Goal: Information Seeking & Learning: Find specific page/section

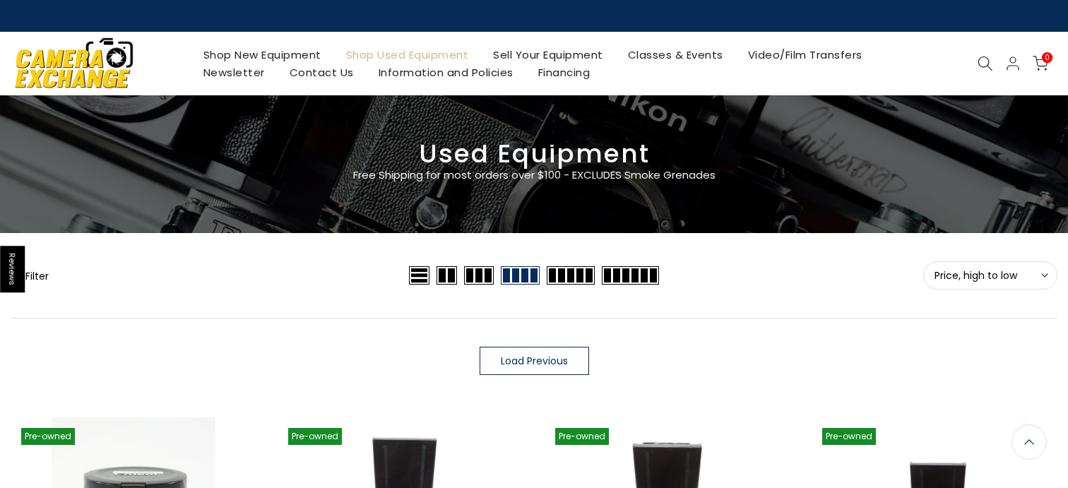
scroll to position [247, 0]
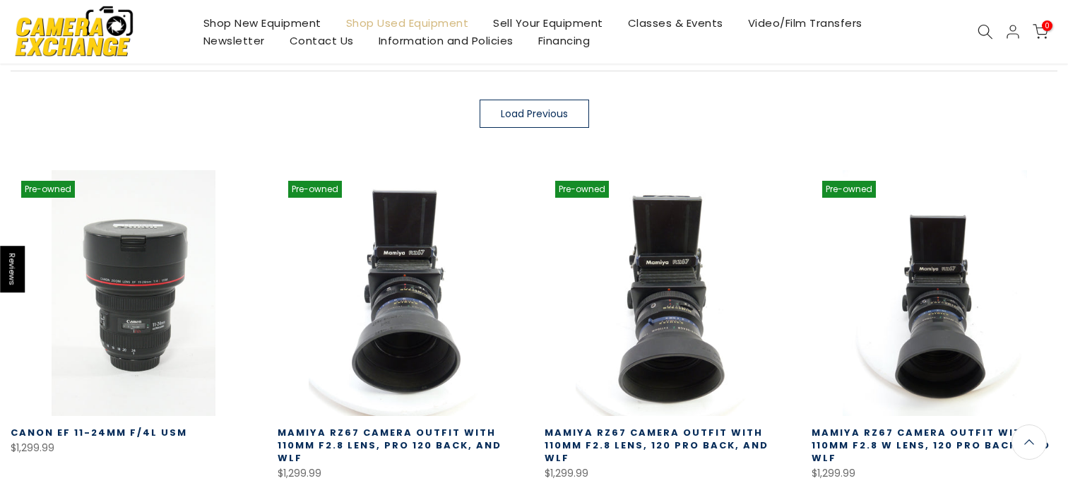
click at [983, 40] on div "Shop New Equipment Shop Used Equipment Sell Your Equipment Classes & Events Vid…" at bounding box center [534, 32] width 1061 height 64
click at [983, 33] on icon at bounding box center [986, 32] width 16 height 16
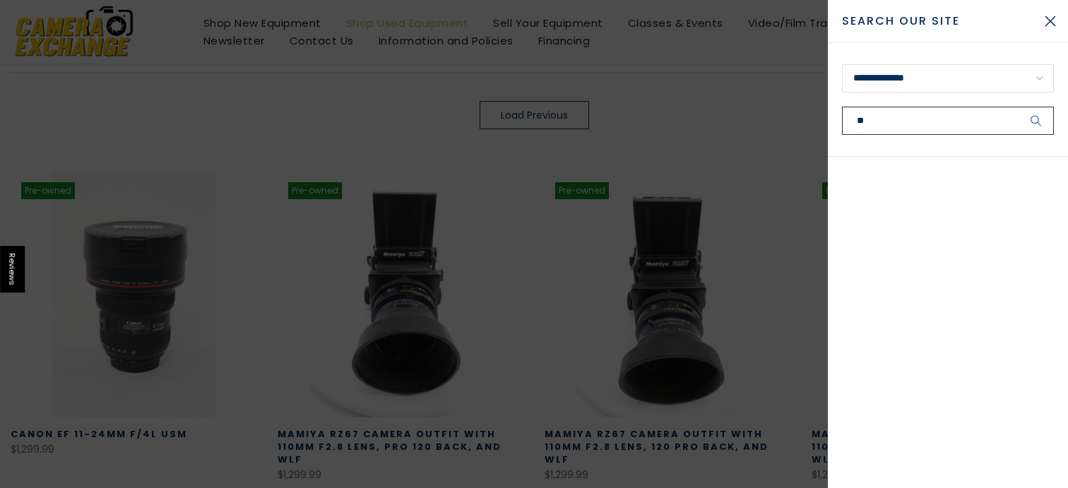
scroll to position [249, 0]
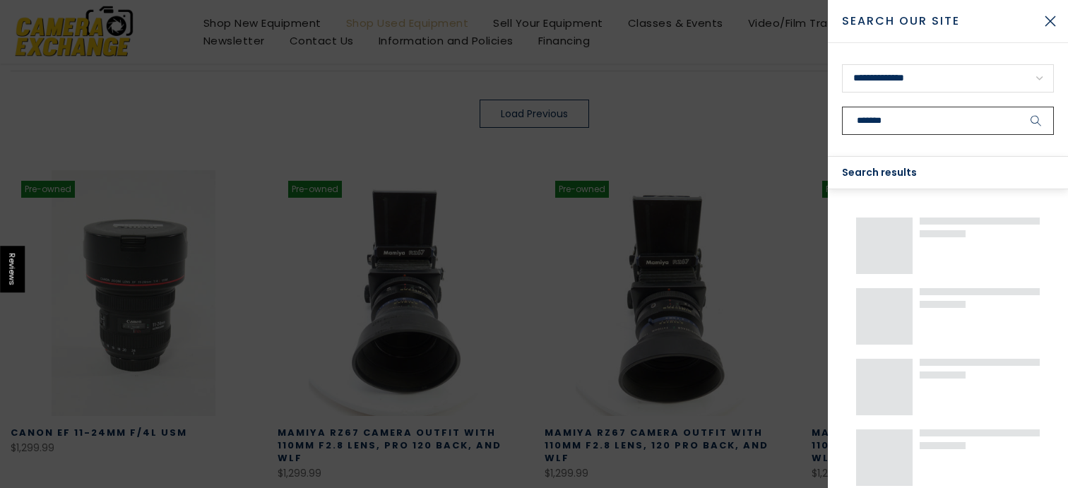
type input "*******"
click at [1019, 107] on button "submit" at bounding box center [1036, 121] width 35 height 28
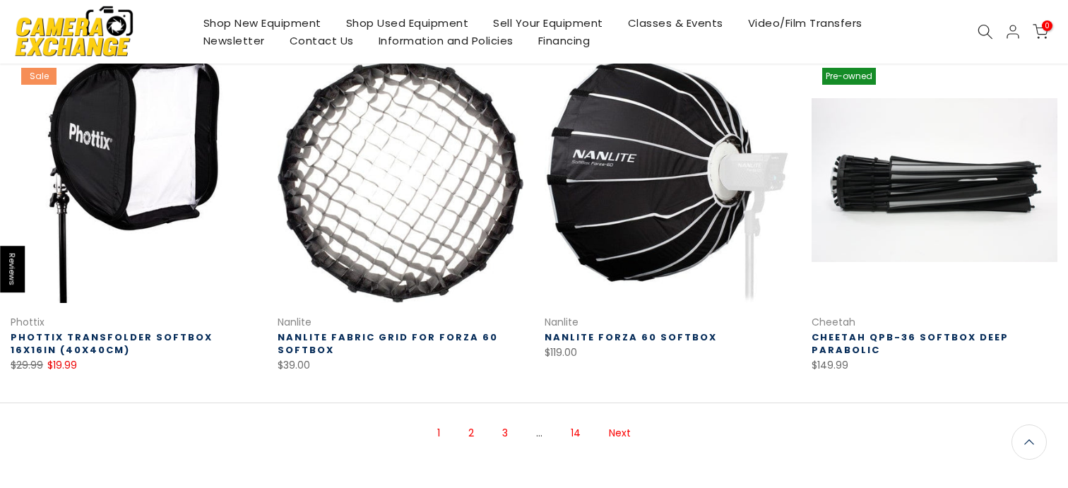
scroll to position [932, 0]
click at [473, 432] on link "2" at bounding box center [471, 432] width 20 height 25
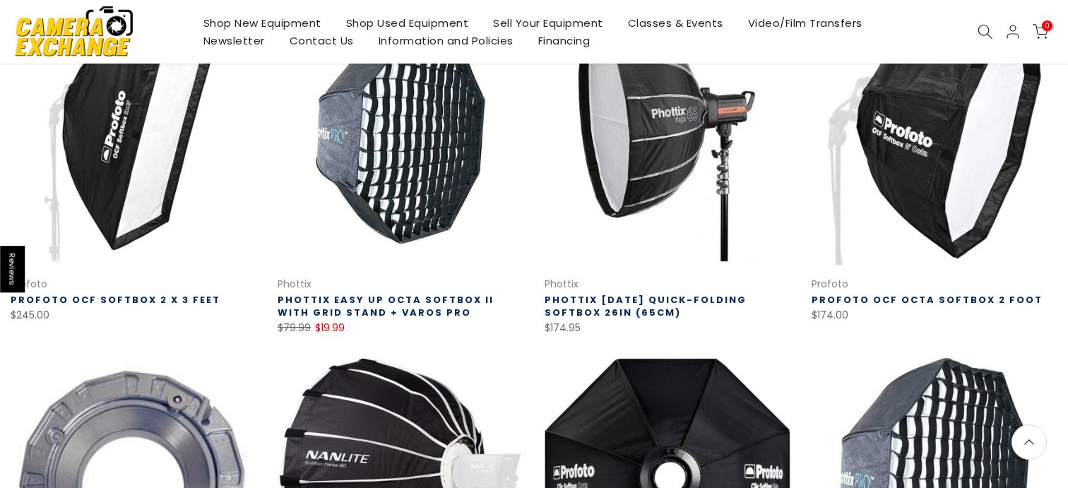
scroll to position [643, 0]
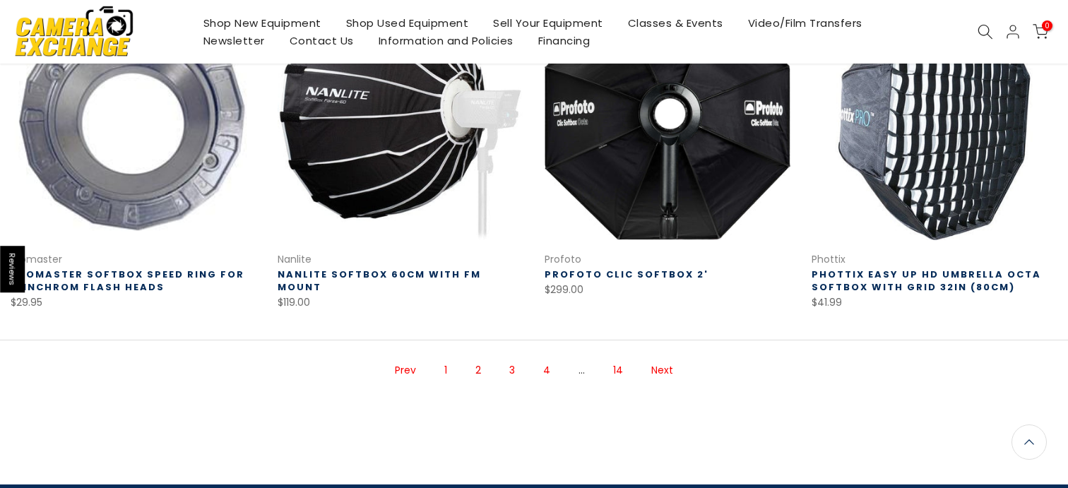
click at [663, 358] on link "Next" at bounding box center [662, 370] width 36 height 25
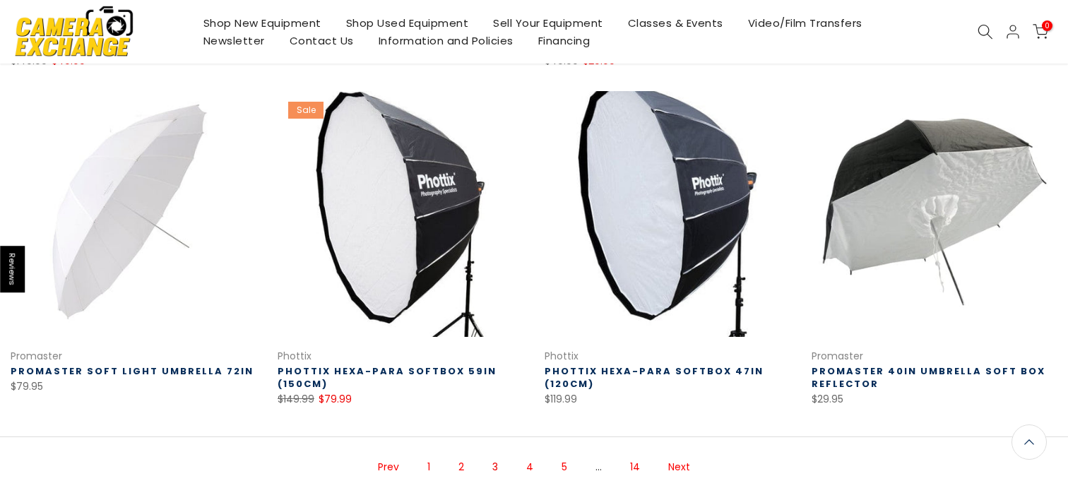
scroll to position [886, 0]
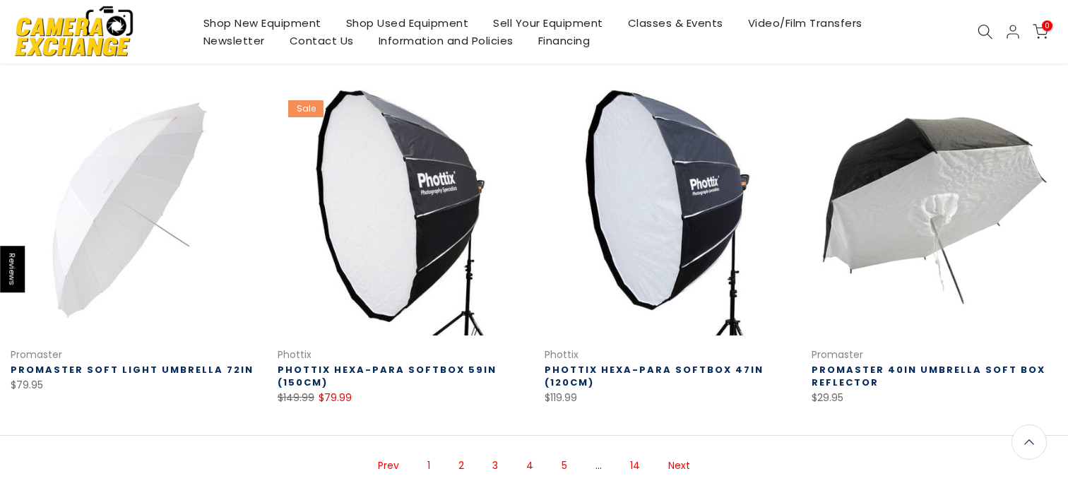
click at [986, 32] on icon at bounding box center [986, 32] width 16 height 16
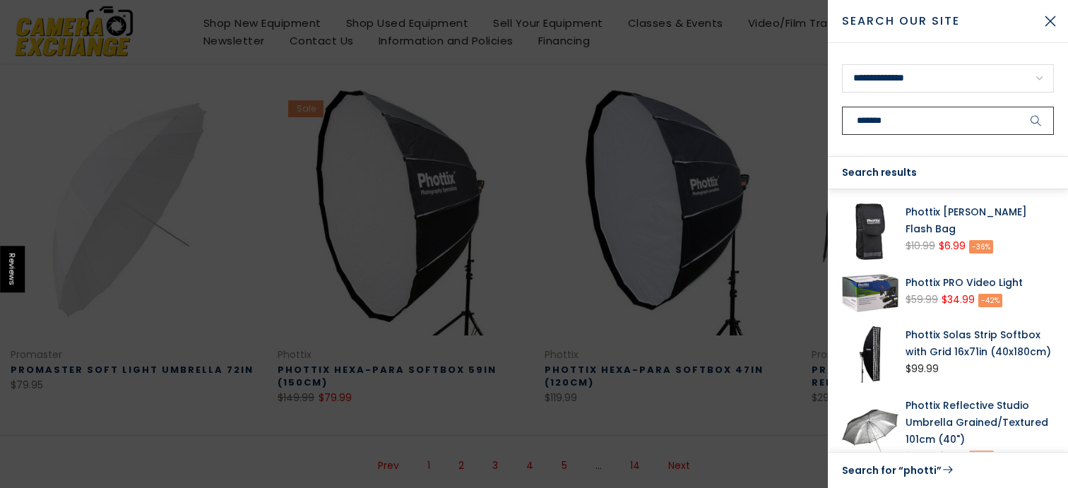
type input "*******"
click at [1019, 107] on button "submit" at bounding box center [1036, 121] width 35 height 28
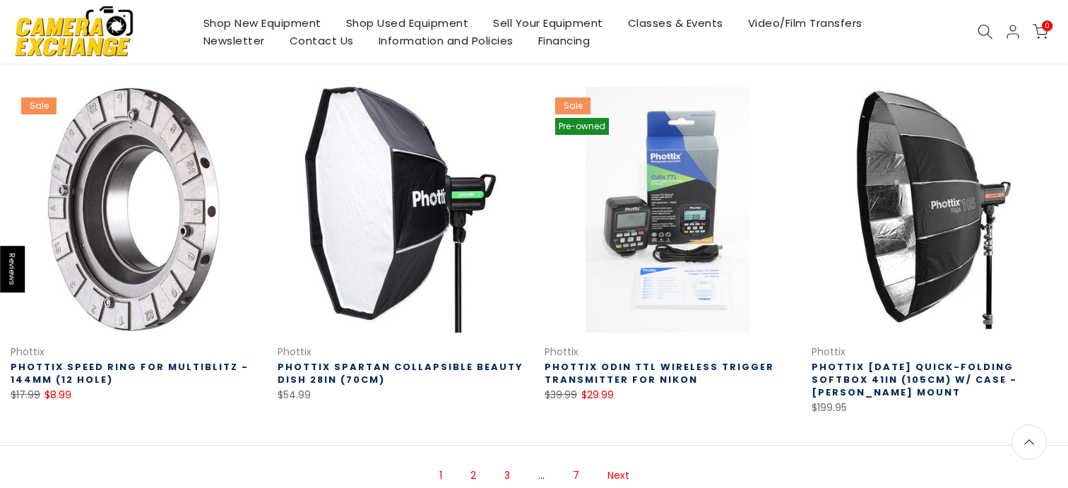
scroll to position [892, 0]
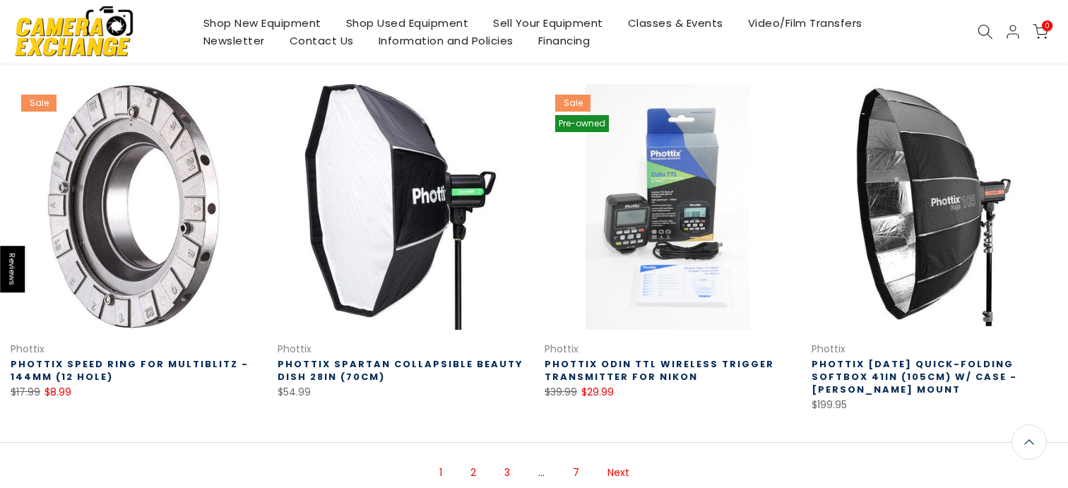
click at [618, 461] on link "Next" at bounding box center [618, 473] width 36 height 25
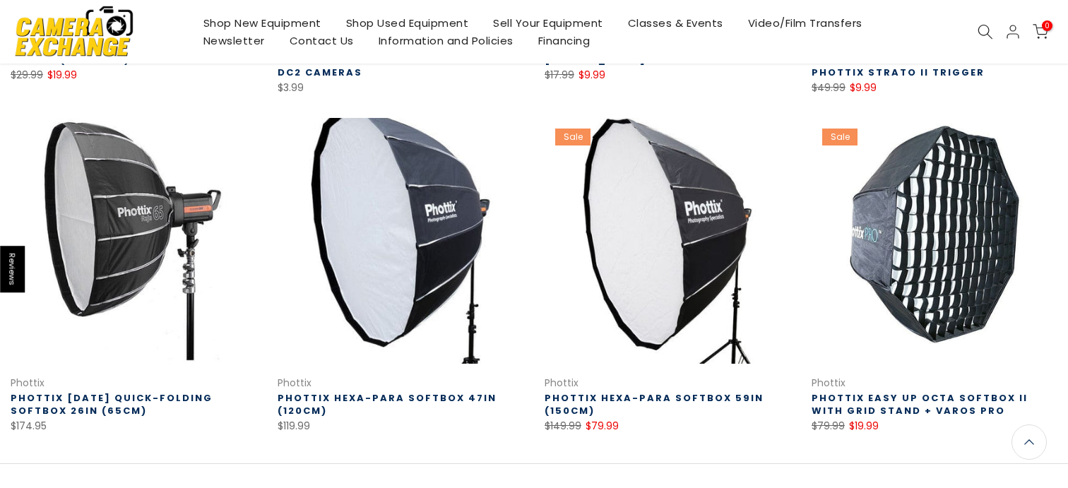
scroll to position [872, 0]
